Goal: Task Accomplishment & Management: Complete application form

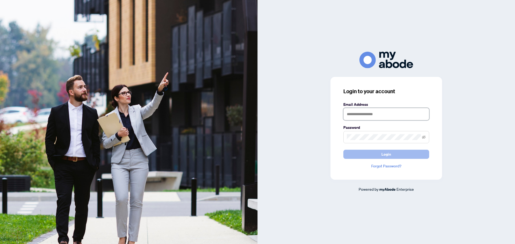
type input "**********"
click at [377, 154] on button "Login" at bounding box center [386, 154] width 86 height 9
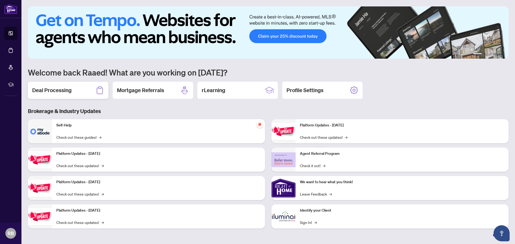
click at [52, 90] on h2 "Deal Processing" at bounding box center [51, 91] width 39 height 8
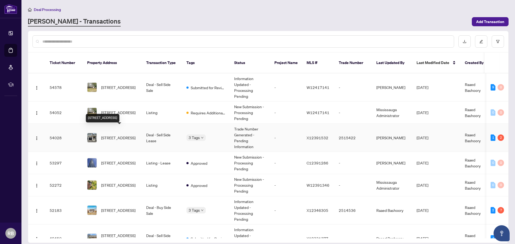
click at [113, 135] on span "141 Aquasanta Cres, Hamilton, Ontario L9B 0J8, Canada" at bounding box center [118, 138] width 34 height 6
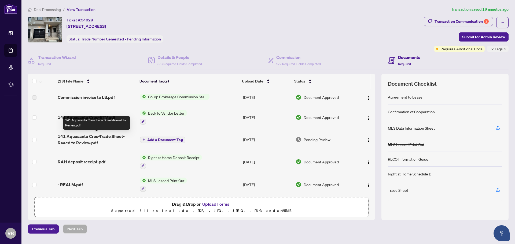
click at [85, 136] on span "141 Aquasanta Cres-Trade Sheet-Raaed to Review.pdf" at bounding box center [97, 139] width 78 height 13
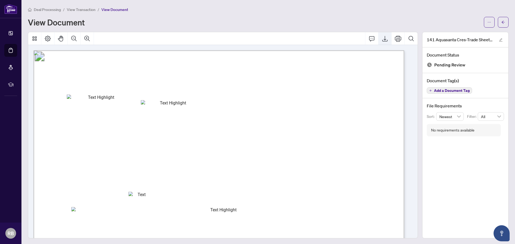
click at [382, 39] on icon "Export" at bounding box center [384, 39] width 5 height 6
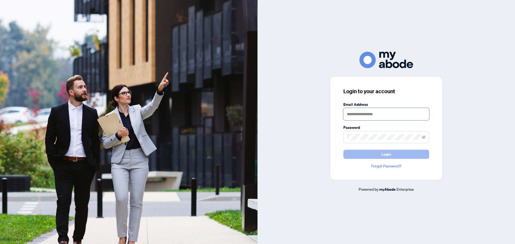
type input "**********"
click at [380, 155] on button "Login" at bounding box center [386, 154] width 86 height 9
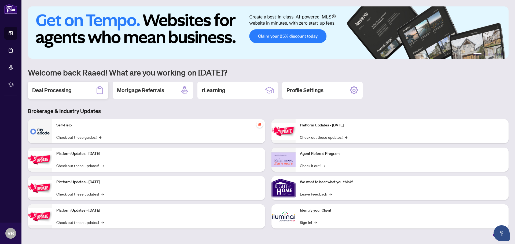
click at [64, 90] on h2 "Deal Processing" at bounding box center [51, 91] width 39 height 8
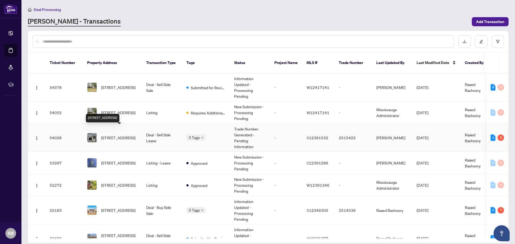
click at [116, 135] on span "[STREET_ADDRESS]" at bounding box center [118, 138] width 34 height 6
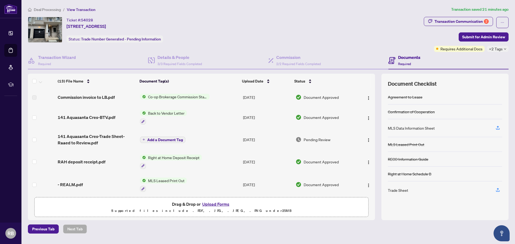
click at [219, 204] on button "Upload Forms" at bounding box center [216, 204] width 30 height 7
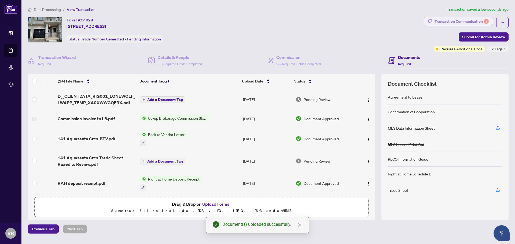
click at [467, 23] on div "Transaction Communication 2" at bounding box center [461, 21] width 54 height 9
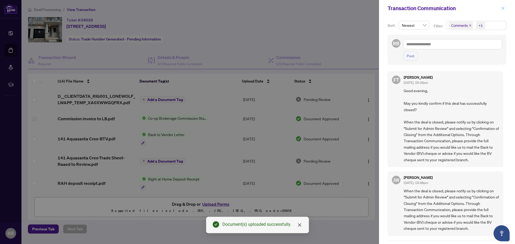
click at [503, 8] on icon "close" at bounding box center [503, 8] width 3 height 3
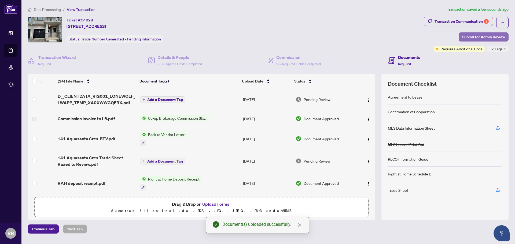
click at [482, 37] on span "Submit for Admin Review" at bounding box center [483, 37] width 43 height 9
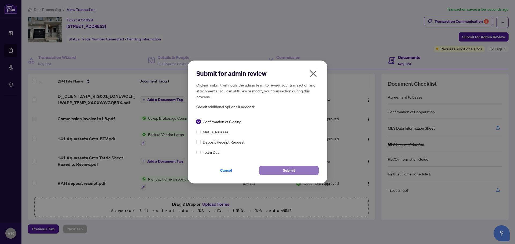
click at [285, 171] on span "Submit" at bounding box center [289, 170] width 12 height 9
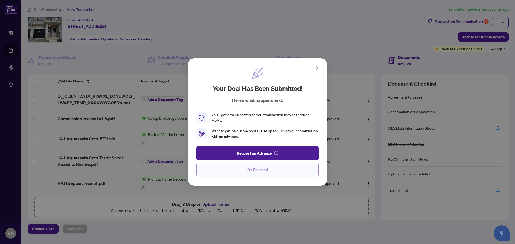
click at [261, 171] on span "I'm Finished" at bounding box center [257, 170] width 21 height 9
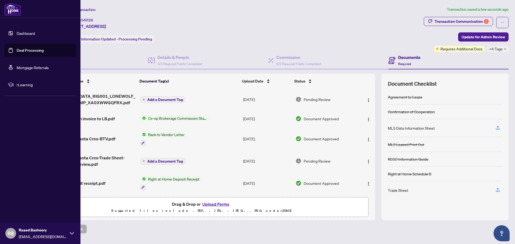
click at [22, 32] on link "Dashboard" at bounding box center [26, 33] width 18 height 5
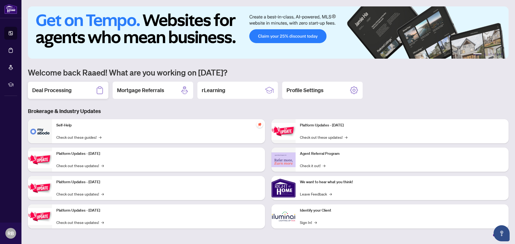
click at [66, 92] on h2 "Deal Processing" at bounding box center [51, 91] width 39 height 8
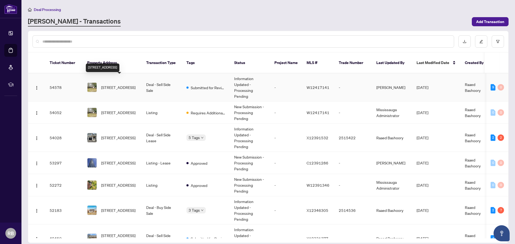
click at [135, 85] on span "[STREET_ADDRESS]" at bounding box center [118, 87] width 34 height 6
